Goal: Task Accomplishment & Management: Use online tool/utility

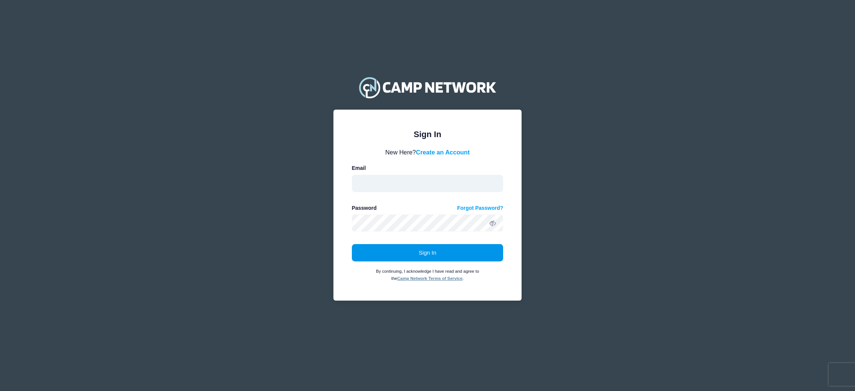
type input "[EMAIL_ADDRESS][DOMAIN_NAME]"
click at [416, 256] on button "Sign In" at bounding box center [428, 252] width 152 height 17
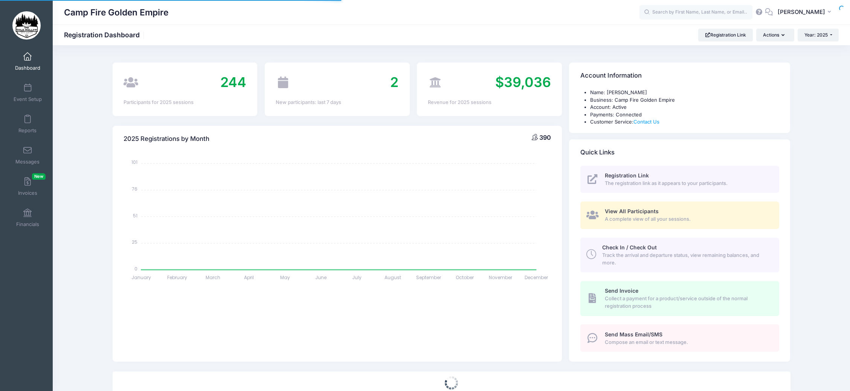
select select
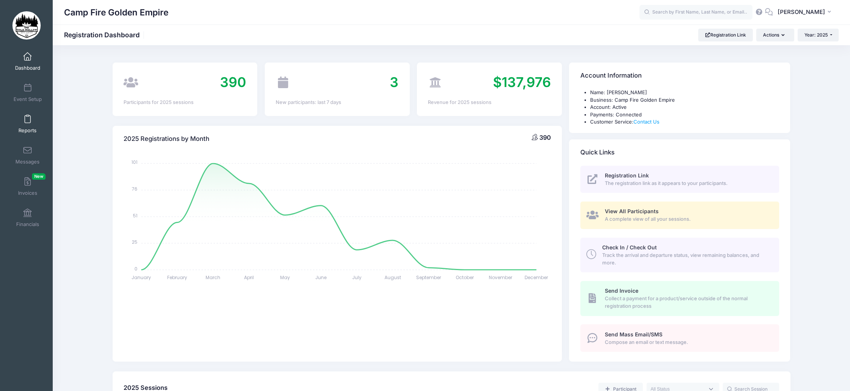
click at [27, 123] on span at bounding box center [27, 119] width 0 height 8
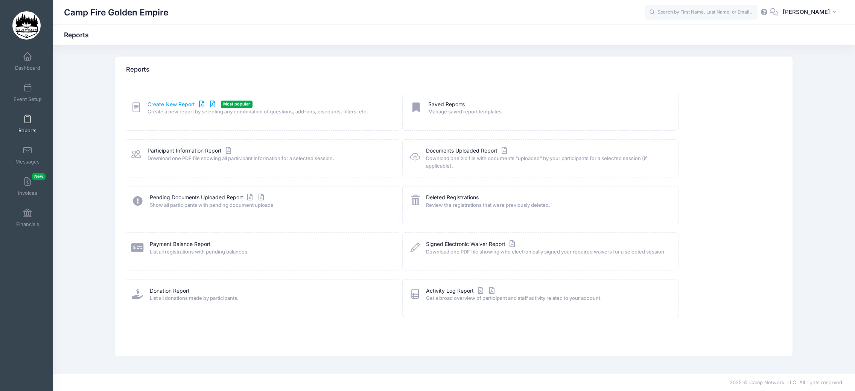
click at [172, 107] on link "Create New Report" at bounding box center [183, 104] width 70 height 8
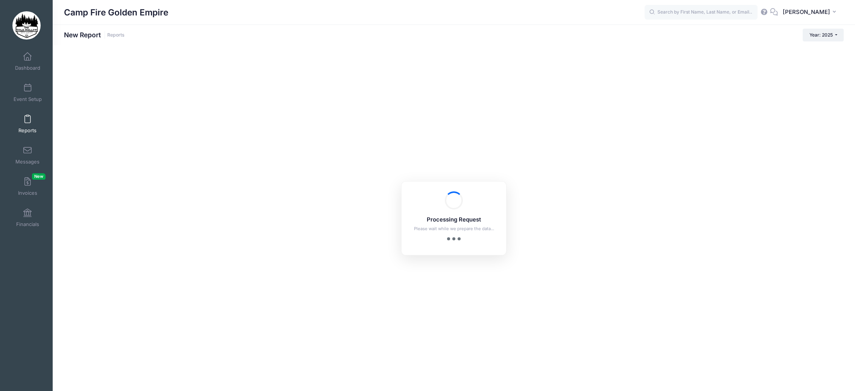
checkbox input "true"
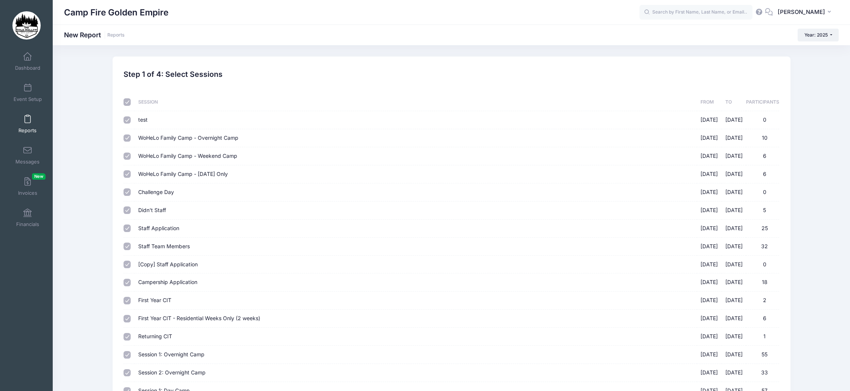
click at [124, 101] on input "checkbox" at bounding box center [127, 102] width 8 height 8
checkbox input "false"
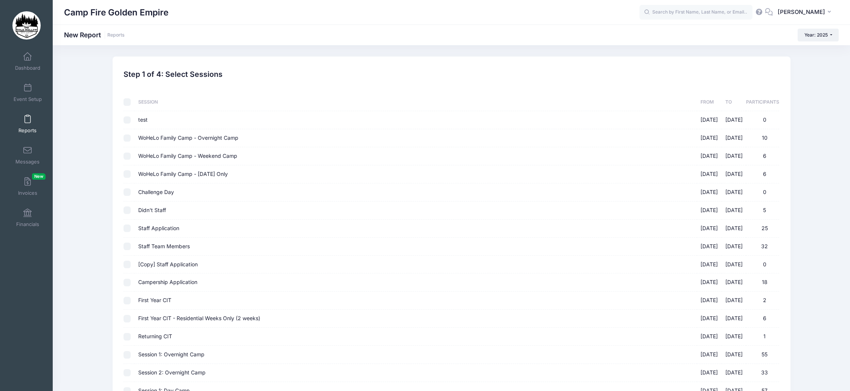
checkbox input "false"
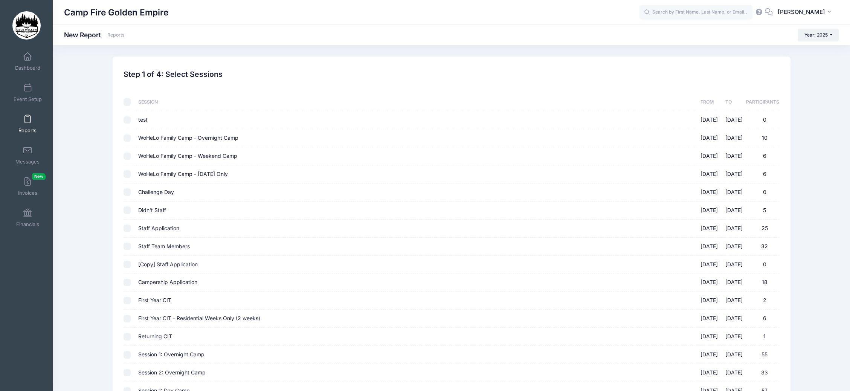
checkbox input "false"
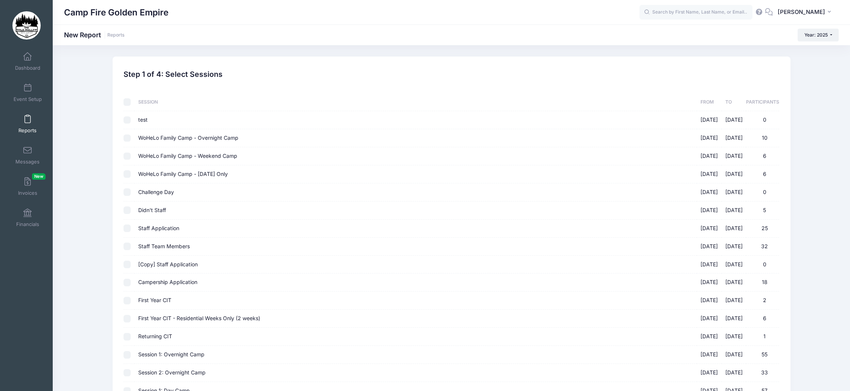
checkbox input "false"
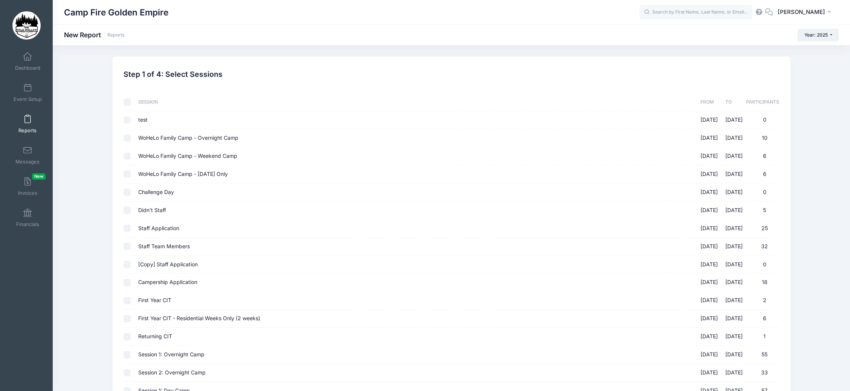
checkbox input "false"
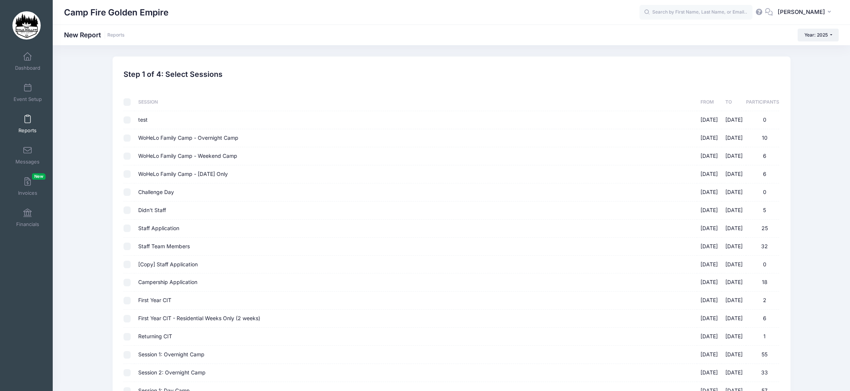
checkbox input "false"
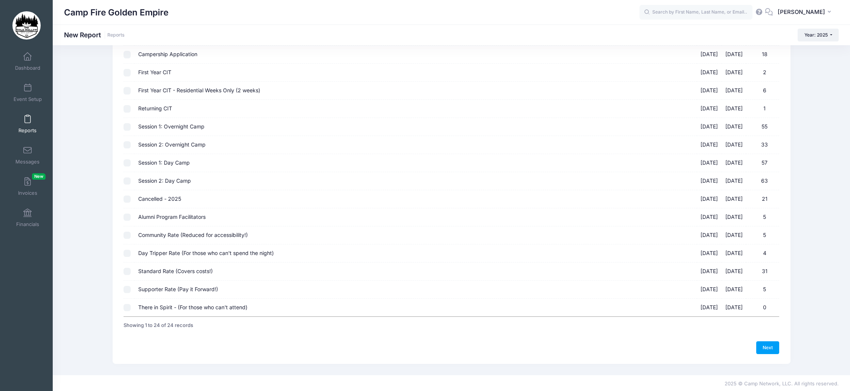
scroll to position [229, 0]
click at [127, 289] on input "Supporter Rate (Pay it Forward!) 09/19/2025 - 09/21/2025 5" at bounding box center [127, 288] width 8 height 8
checkbox input "true"
click at [129, 268] on input "Standard Rate (Covers costs!) 09/19/2025 - 09/21/2025 31" at bounding box center [127, 270] width 8 height 8
checkbox input "true"
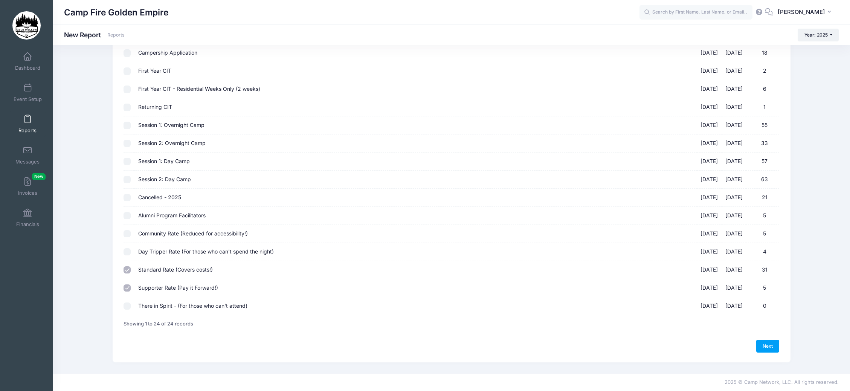
click at [127, 248] on input "Day Tripper Rate (For those who can't spend the night) 09/19/2025 - 09/21/2025 4" at bounding box center [127, 252] width 8 height 8
checkbox input "true"
click at [127, 230] on input "Community Rate (Reduced for accessibility!) 09/19/2025 - 09/21/2025 5" at bounding box center [127, 234] width 8 height 8
checkbox input "true"
click at [125, 213] on input "Alumni Program Facilitators 09/19/2025 - 09/21/2025 5" at bounding box center [127, 216] width 8 height 8
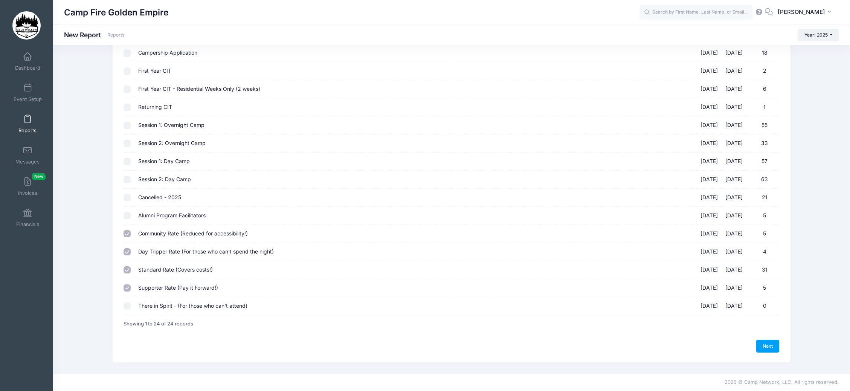
checkbox input "true"
click at [766, 344] on link "Next" at bounding box center [767, 346] width 23 height 13
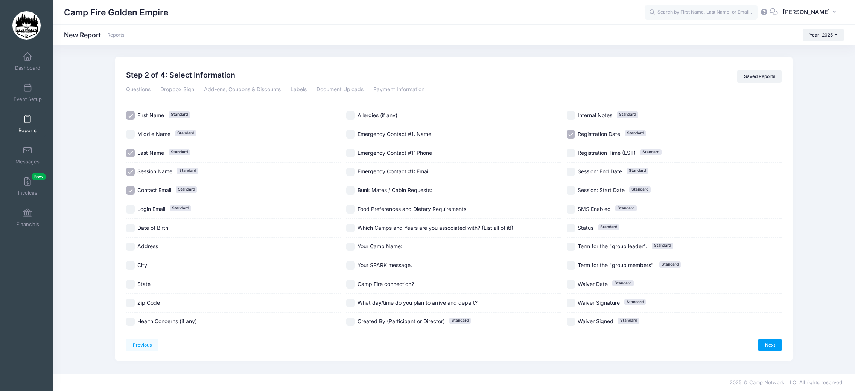
click at [131, 169] on input "Session Name Standard" at bounding box center [130, 171] width 9 height 9
checkbox input "true"
click at [572, 136] on input "Registration Date Standard" at bounding box center [571, 134] width 9 height 9
checkbox input "false"
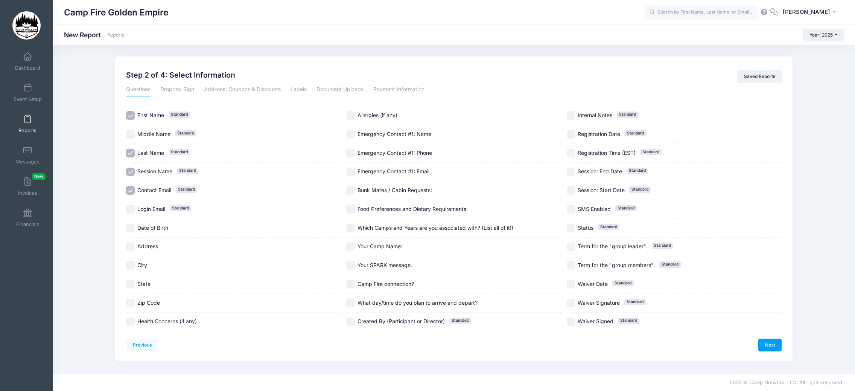
click at [353, 209] on input "Food Preferences and Dietary Requirements:" at bounding box center [350, 209] width 9 height 9
checkbox input "true"
click at [355, 116] on input "Allergies (if any)" at bounding box center [350, 115] width 9 height 9
checkbox input "true"
click at [126, 322] on input "Health Concerns (if any)" at bounding box center [130, 321] width 9 height 9
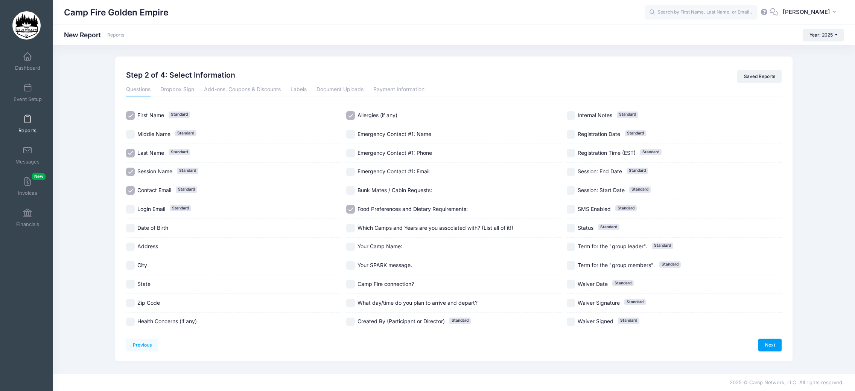
checkbox input "true"
click at [769, 344] on link "Next" at bounding box center [769, 344] width 23 height 13
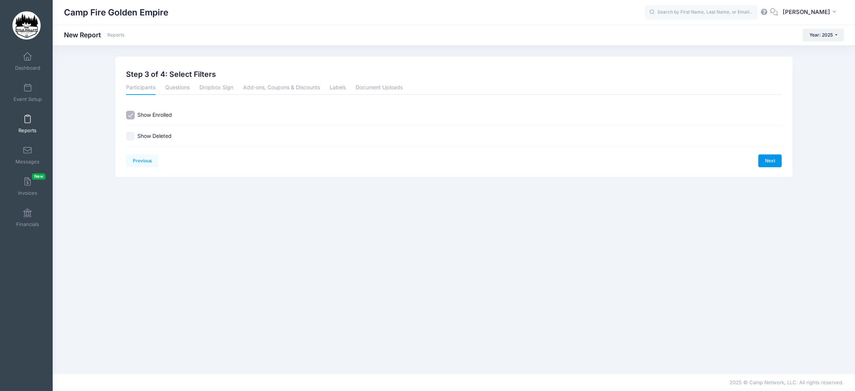
click at [773, 164] on link "Next" at bounding box center [769, 160] width 23 height 13
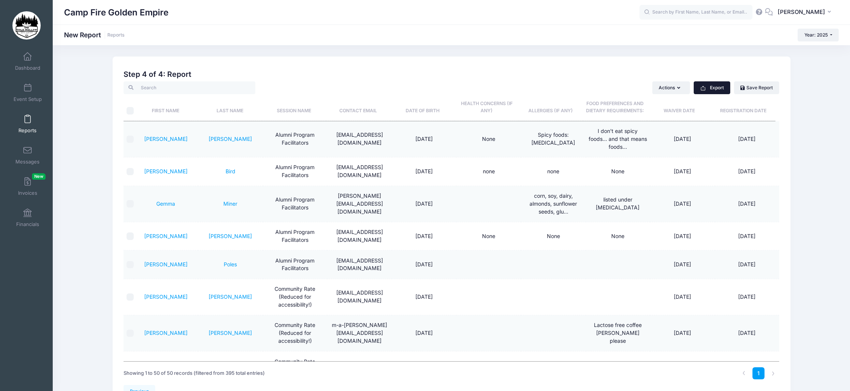
click at [709, 88] on button "Export" at bounding box center [711, 87] width 37 height 13
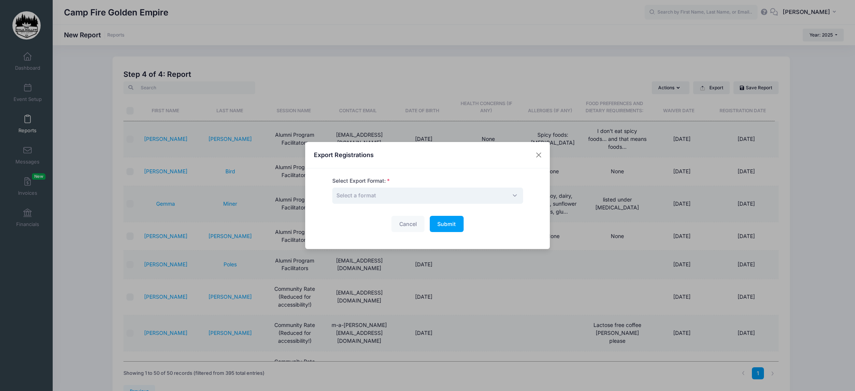
click at [394, 198] on span "Select a format" at bounding box center [427, 195] width 191 height 16
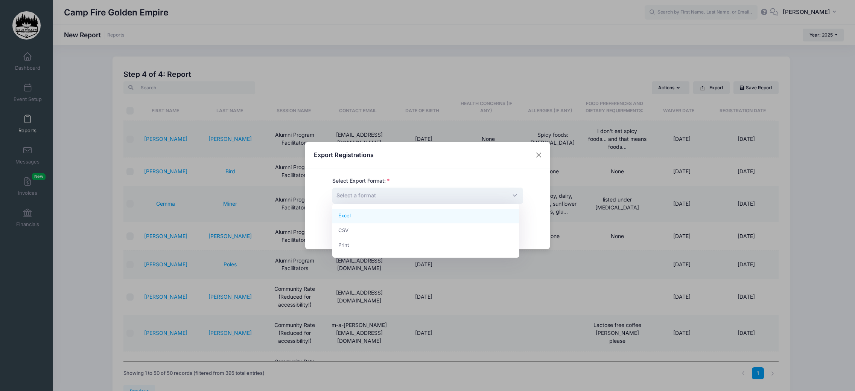
select select "excel"
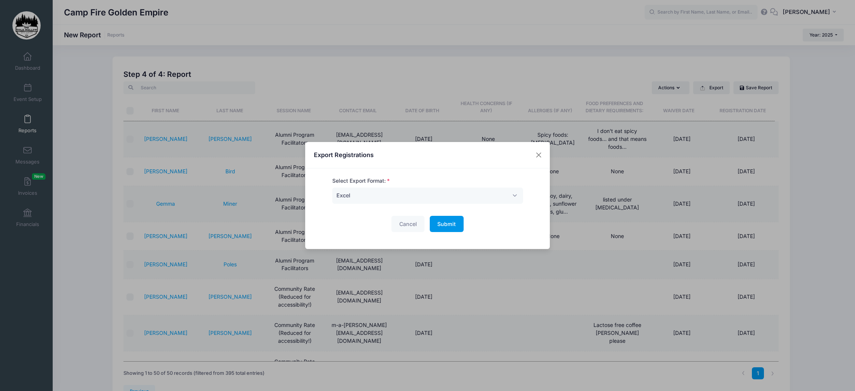
click at [446, 222] on span "Submit" at bounding box center [446, 224] width 18 height 6
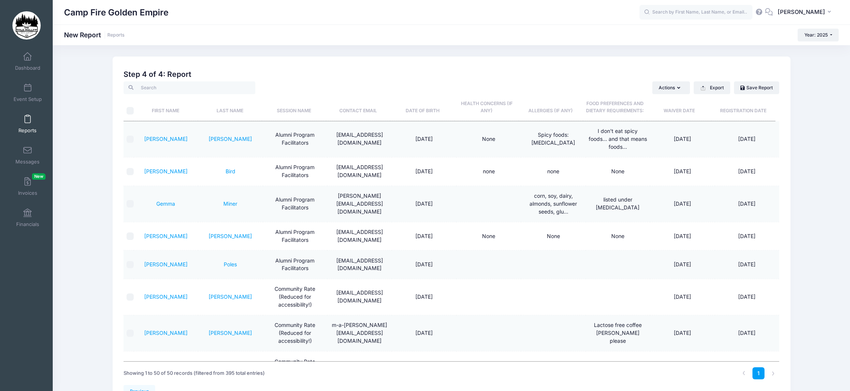
click at [27, 120] on span at bounding box center [27, 119] width 0 height 8
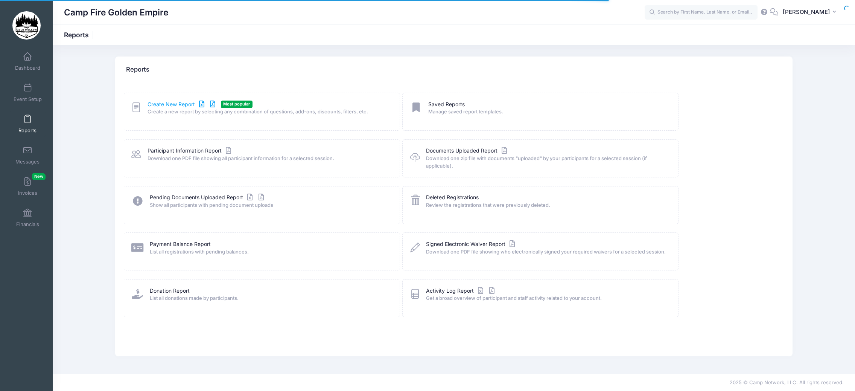
click at [181, 106] on link "Create New Report" at bounding box center [183, 104] width 70 height 8
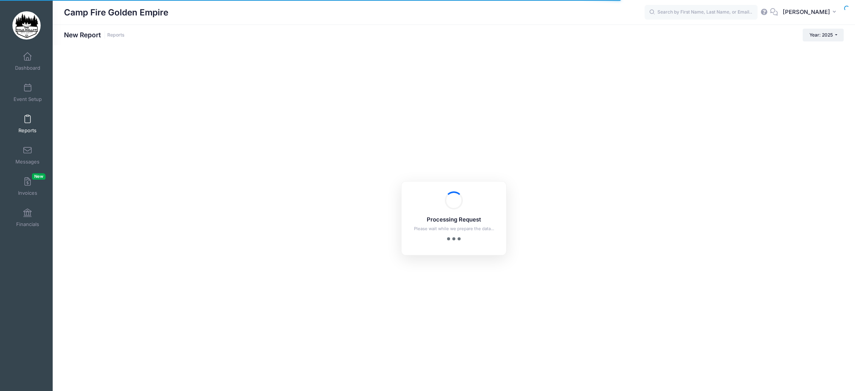
checkbox input "true"
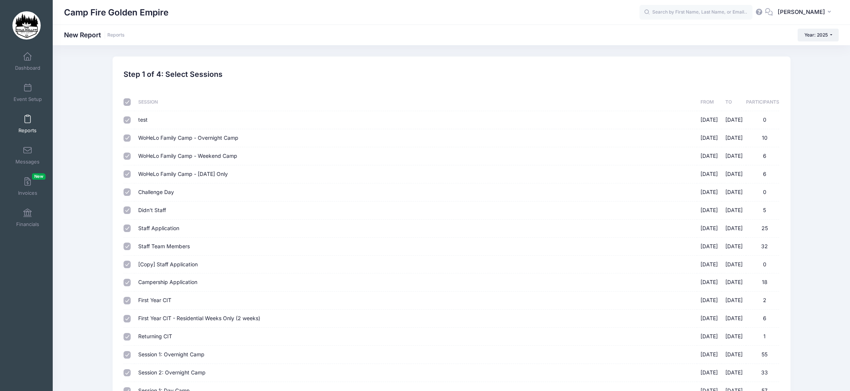
click at [126, 103] on input "checkbox" at bounding box center [127, 102] width 8 height 8
checkbox input "false"
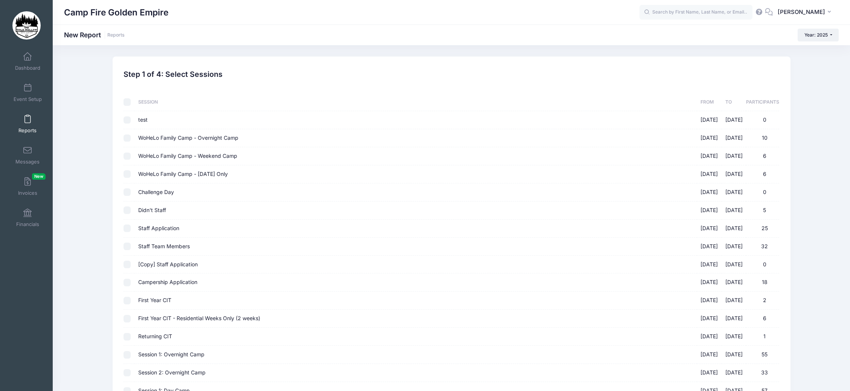
checkbox input "false"
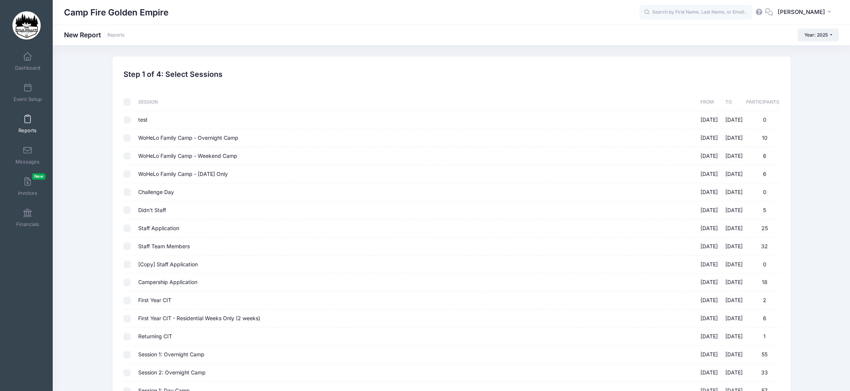
checkbox input "false"
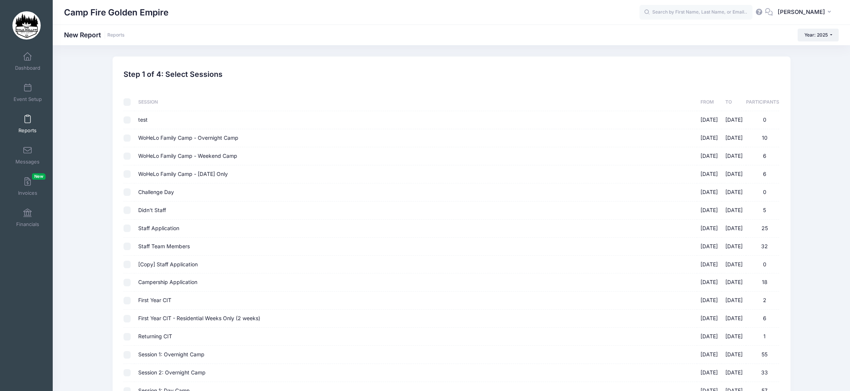
checkbox input "false"
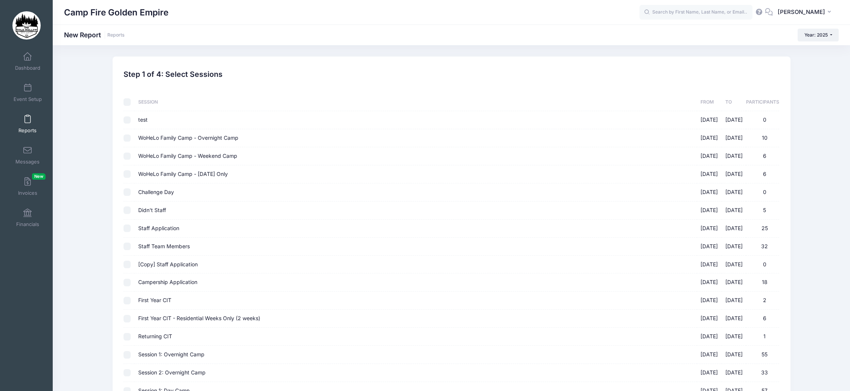
checkbox input "false"
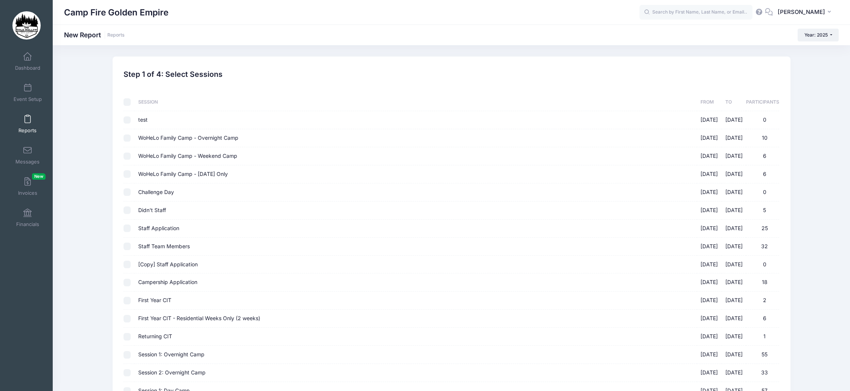
checkbox input "false"
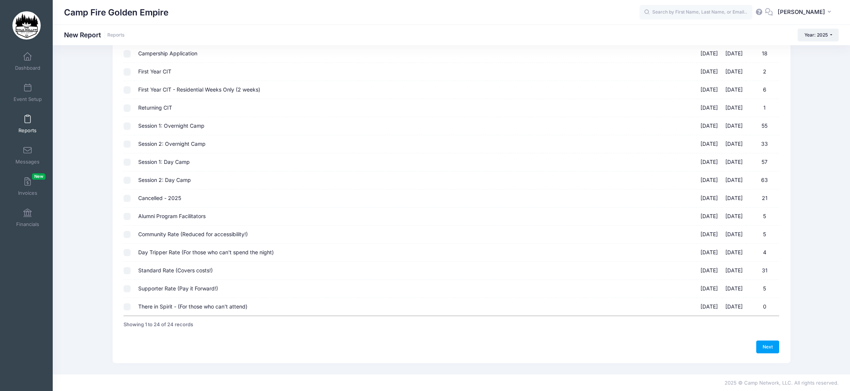
scroll to position [229, 0]
click at [128, 253] on input "Day Tripper Rate (For those who can't spend the night) 09/19/2025 - 09/21/2025 4" at bounding box center [127, 252] width 8 height 8
checkbox input "true"
click at [768, 348] on link "Next" at bounding box center [767, 346] width 23 height 13
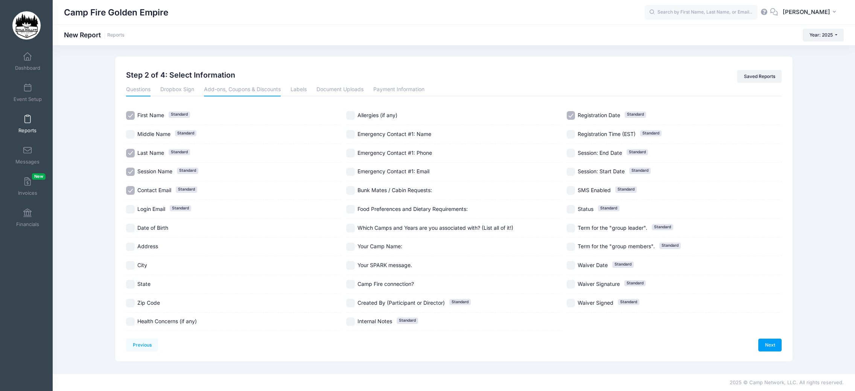
click at [257, 92] on link "Add-ons, Coupons & Discounts" at bounding box center [242, 90] width 77 height 14
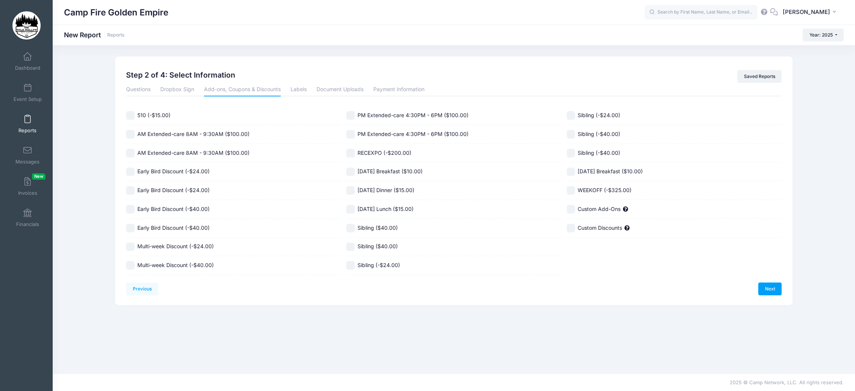
click at [354, 170] on input "Saturday Breakfast ($10.00)" at bounding box center [350, 171] width 9 height 9
checkbox input "true"
click at [351, 188] on input "Saturday Dinner ($15.00)" at bounding box center [350, 190] width 9 height 9
checkbox input "true"
click at [351, 211] on input "Saturday Lunch ($15.00)" at bounding box center [350, 209] width 9 height 9
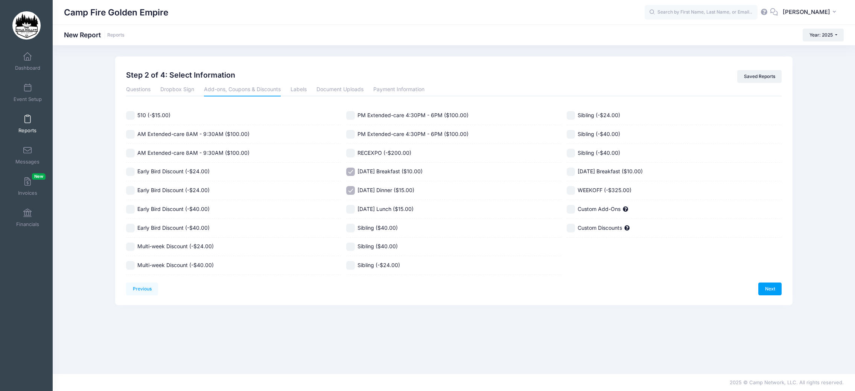
checkbox input "true"
click at [139, 89] on link "Questions" at bounding box center [138, 90] width 24 height 14
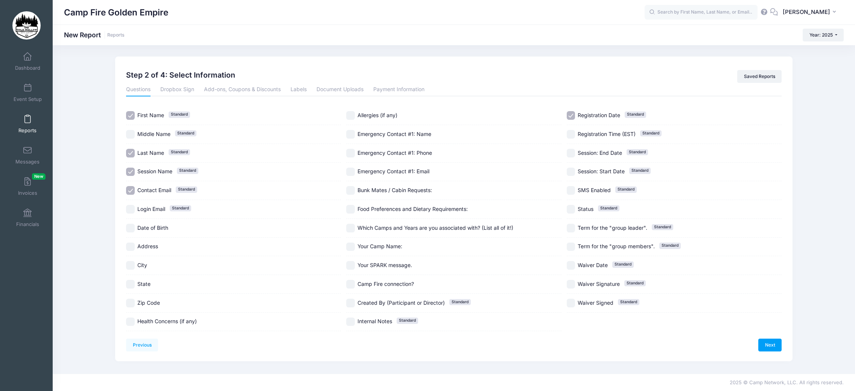
click at [130, 193] on input "Contact Email Standard" at bounding box center [130, 190] width 9 height 9
checkbox input "false"
click at [132, 172] on input "Session Name Standard" at bounding box center [130, 171] width 9 height 9
checkbox input "false"
click at [353, 116] on input "Allergies (if any)" at bounding box center [350, 115] width 9 height 9
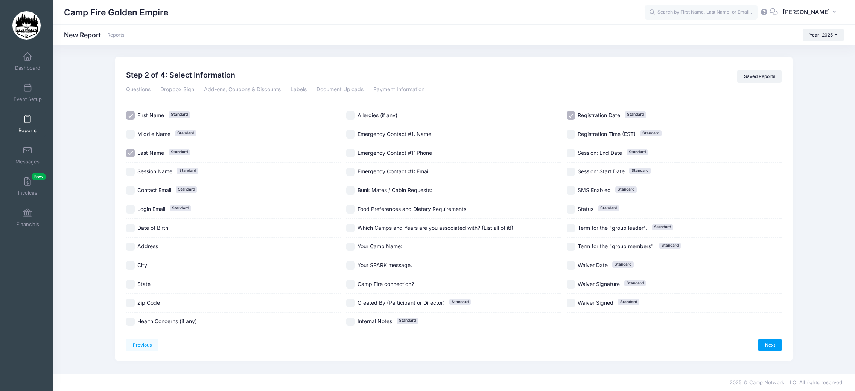
checkbox input "true"
click at [350, 211] on input "Food Preferences and Dietary Requirements:" at bounding box center [350, 209] width 9 height 9
checkbox input "true"
click at [126, 325] on input "Health Concerns (if any)" at bounding box center [130, 321] width 9 height 9
checkbox input "true"
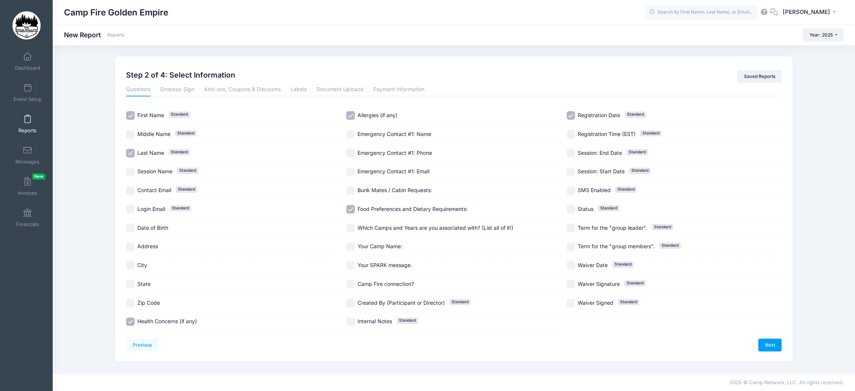
click at [573, 116] on input "Registration Date Standard" at bounding box center [571, 115] width 9 height 9
checkbox input "false"
click at [769, 344] on link "Next" at bounding box center [769, 344] width 23 height 13
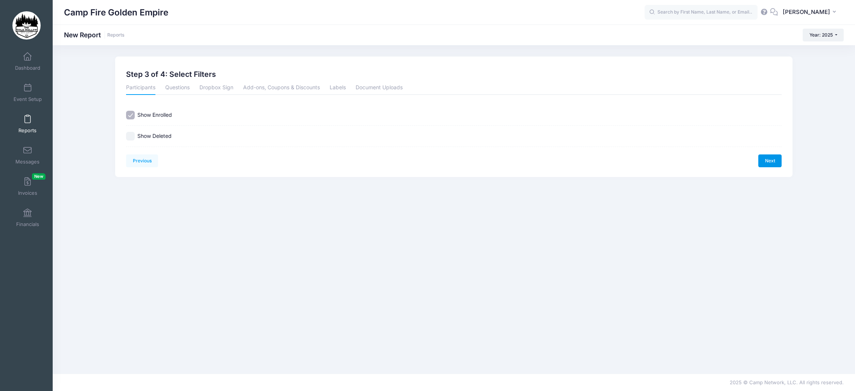
click at [766, 164] on link "Next" at bounding box center [769, 160] width 23 height 13
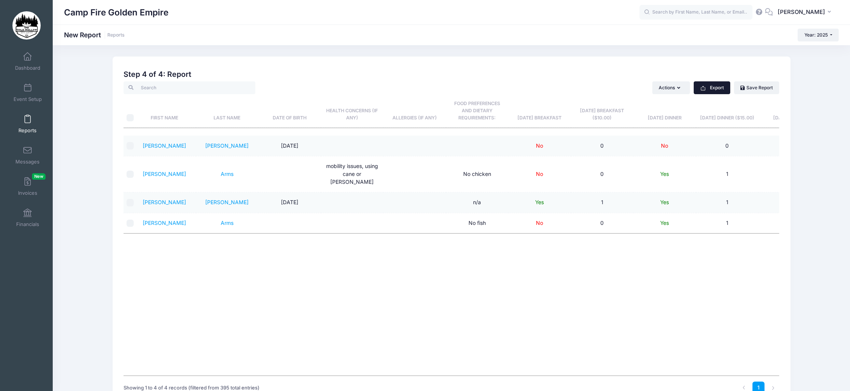
click at [714, 91] on button "Export" at bounding box center [711, 87] width 37 height 13
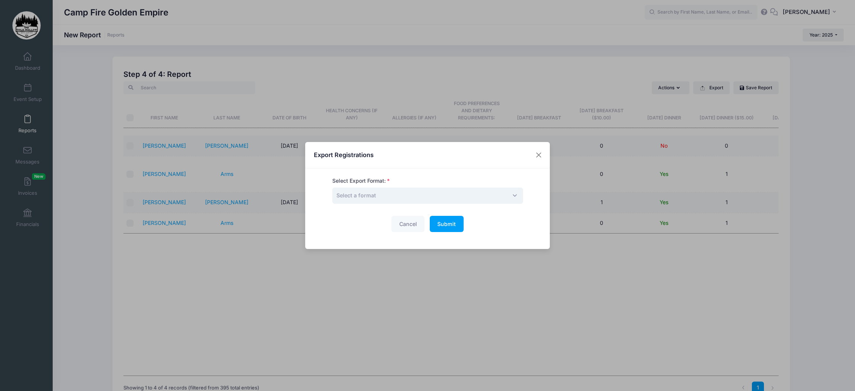
click at [384, 201] on span "Select a format" at bounding box center [427, 195] width 191 height 16
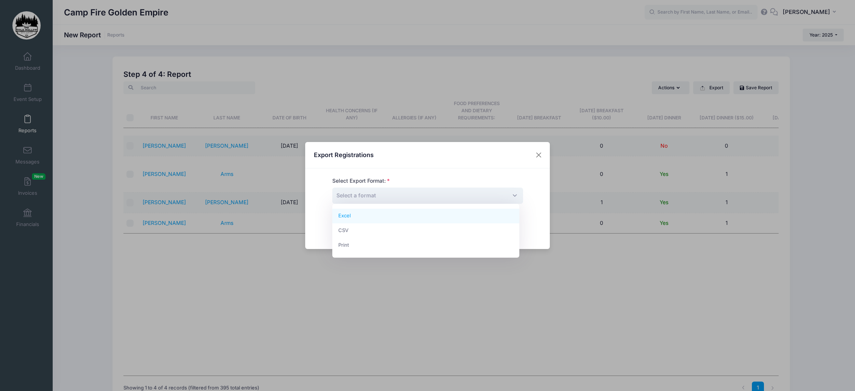
select select "excel"
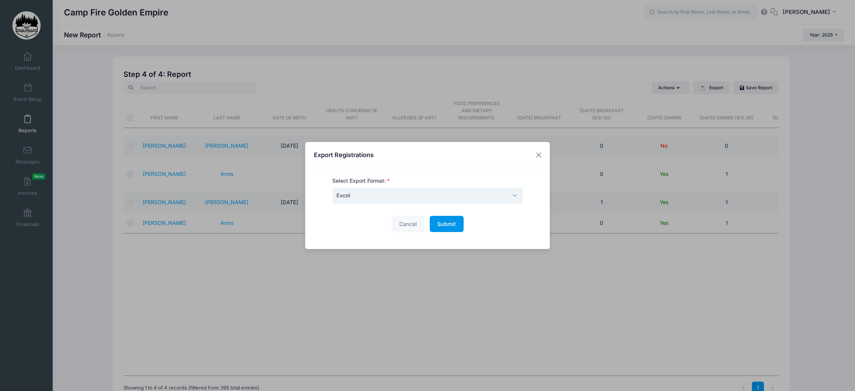
click at [450, 223] on span "Submit" at bounding box center [446, 224] width 18 height 6
